Goal: Task Accomplishment & Management: Use online tool/utility

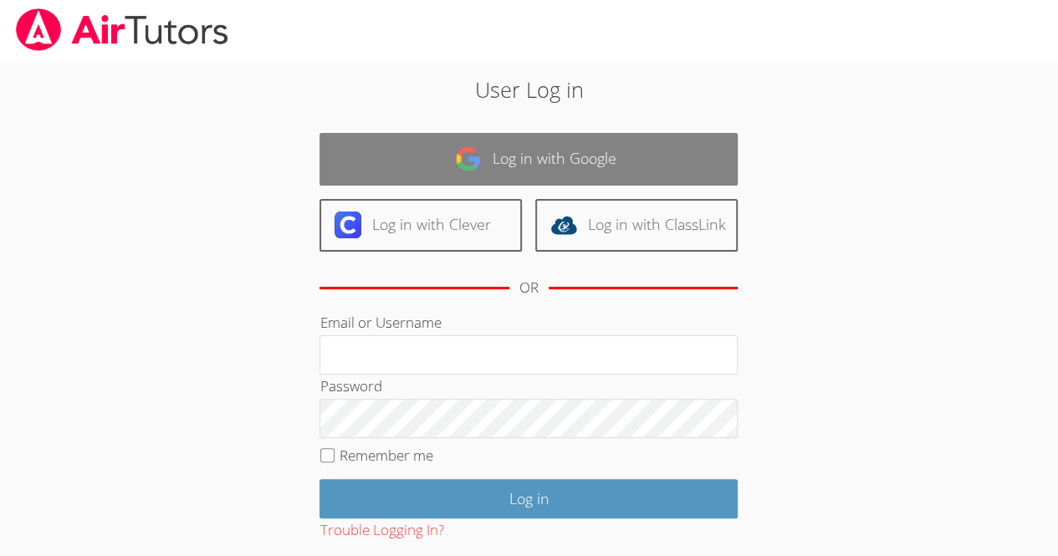
click at [499, 170] on link "Log in with Google" at bounding box center [529, 159] width 418 height 53
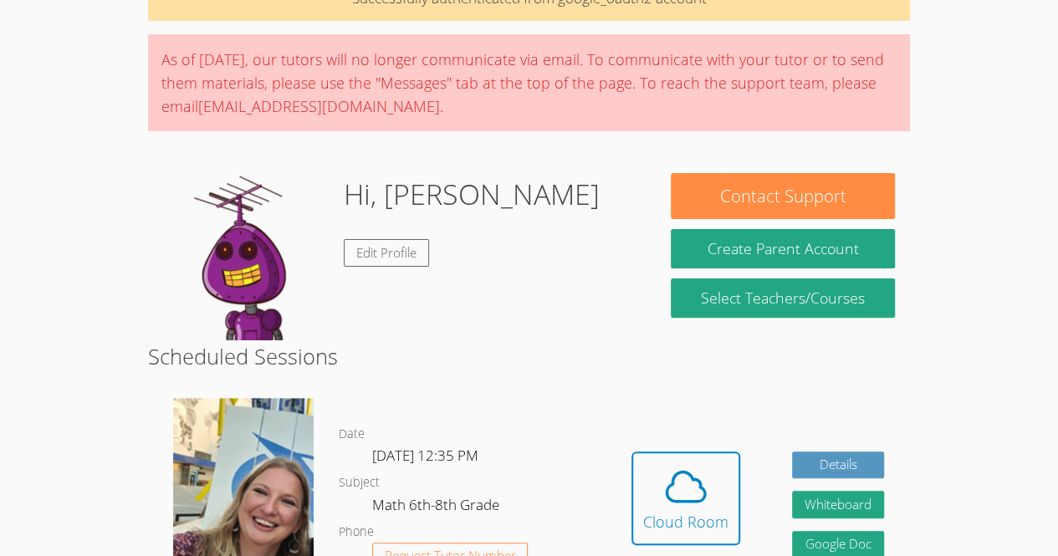
scroll to position [99, 0]
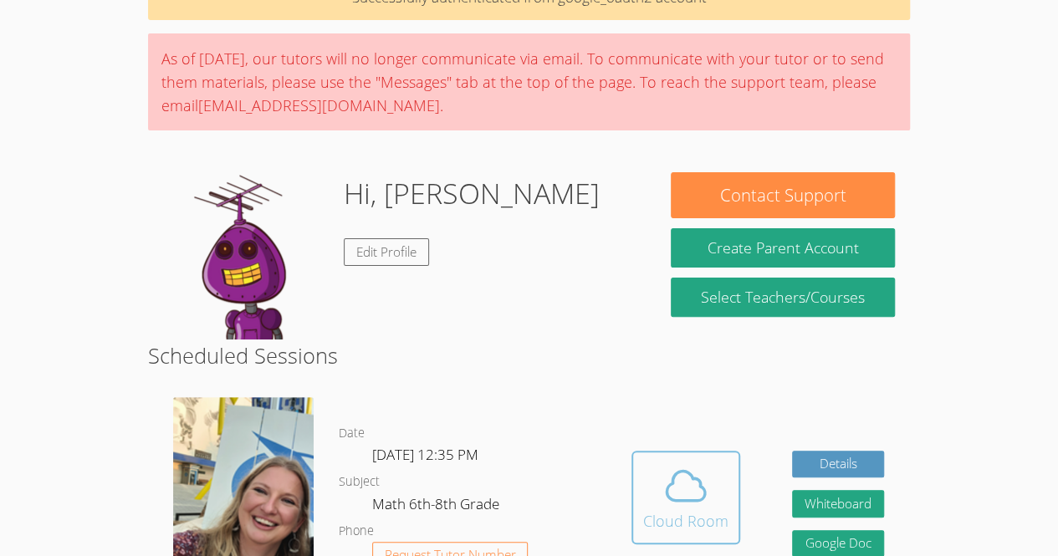
click at [646, 470] on span at bounding box center [685, 486] width 85 height 47
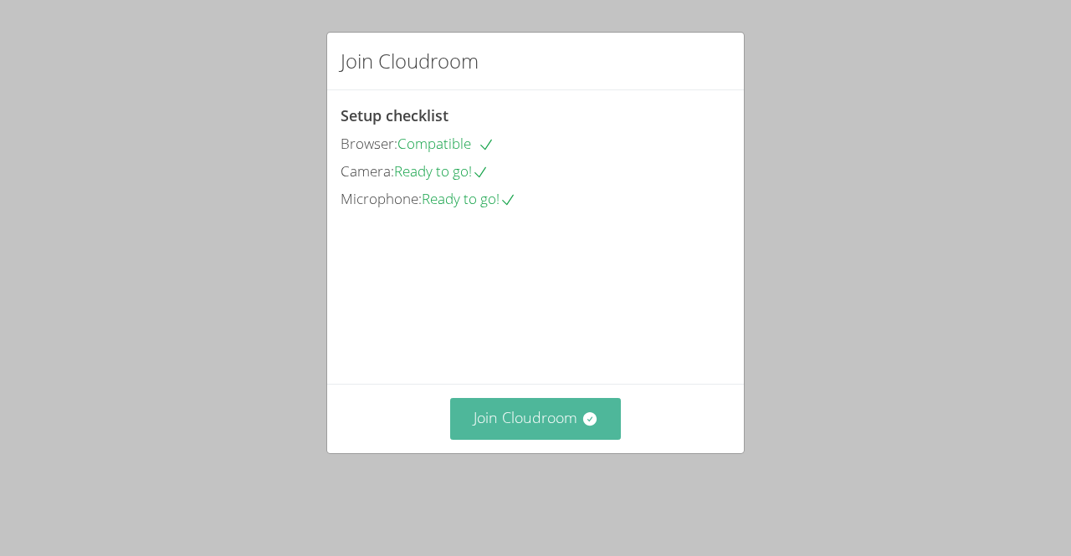
click at [530, 439] on button "Join Cloudroom" at bounding box center [536, 418] width 172 height 41
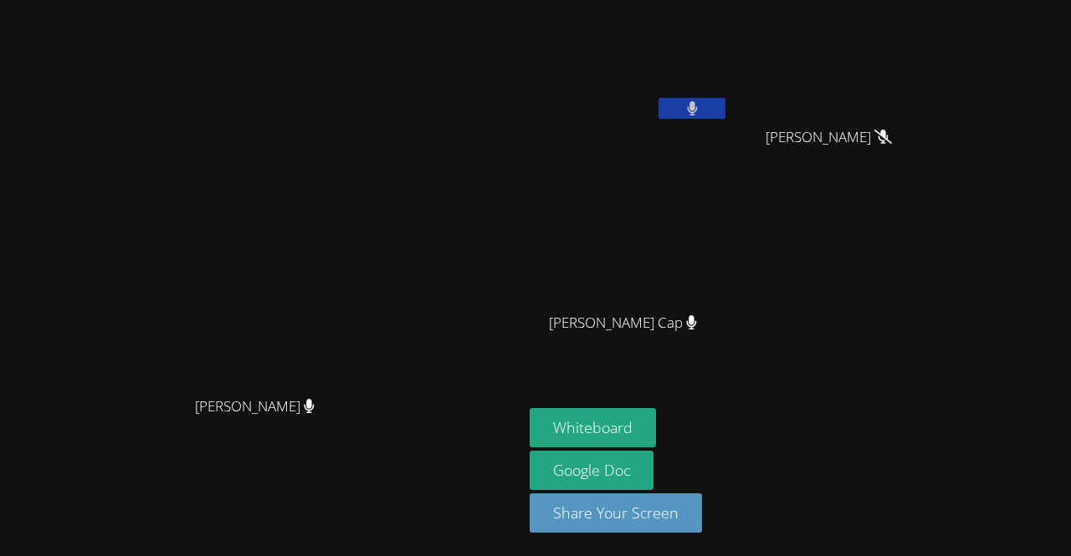
click at [710, 98] on button at bounding box center [691, 108] width 67 height 21
click at [629, 414] on button "Whiteboard" at bounding box center [593, 427] width 126 height 39
